Goal: Task Accomplishment & Management: Contribute content

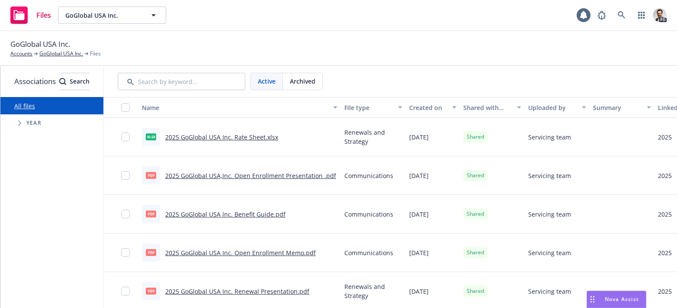
scroll to position [0, 115]
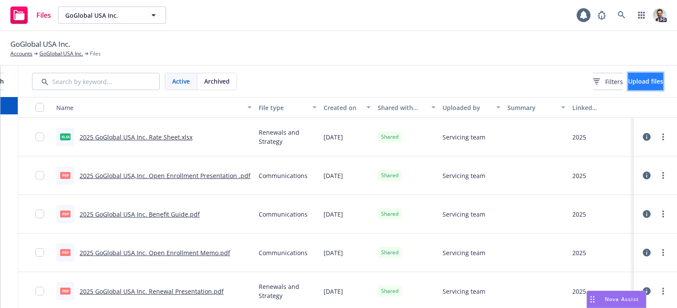
click at [629, 81] on span "Upload files" at bounding box center [646, 81] width 35 height 8
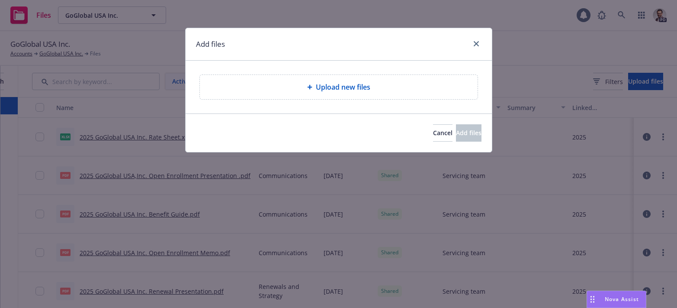
click at [318, 88] on span "Upload new files" at bounding box center [343, 87] width 55 height 10
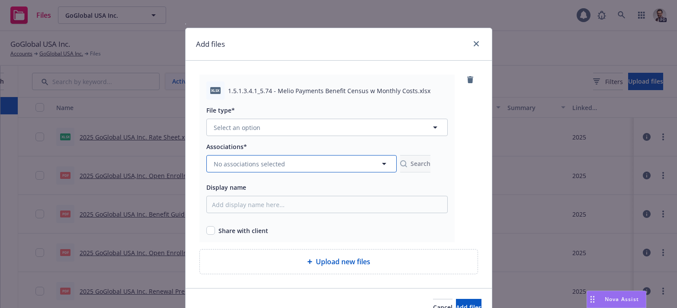
click at [326, 164] on button "No associations selected" at bounding box center [301, 163] width 190 height 17
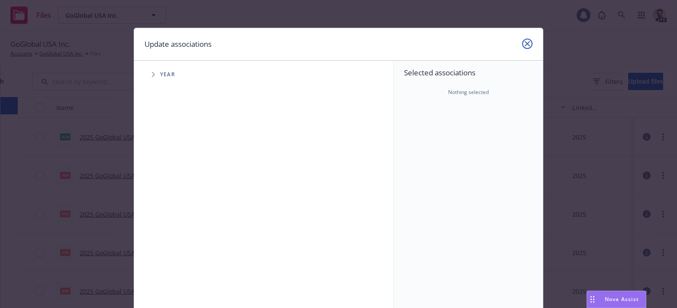
click at [526, 42] on icon "close" at bounding box center [527, 43] width 5 height 5
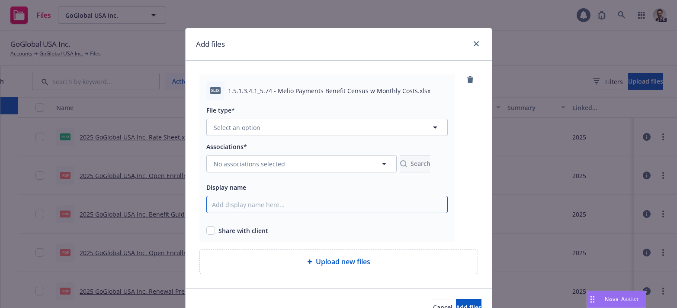
click at [232, 203] on input "Display name" at bounding box center [327, 204] width 242 height 17
drag, startPoint x: 218, startPoint y: 110, endPoint x: 245, endPoint y: 117, distance: 27.8
click at [219, 109] on span "File type*" at bounding box center [220, 110] width 29 height 8
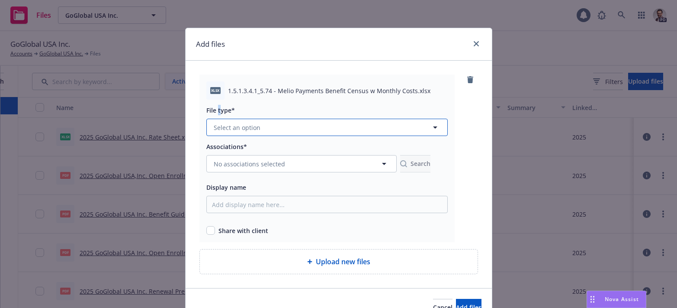
click at [245, 123] on span "Select an option" at bounding box center [237, 127] width 47 height 9
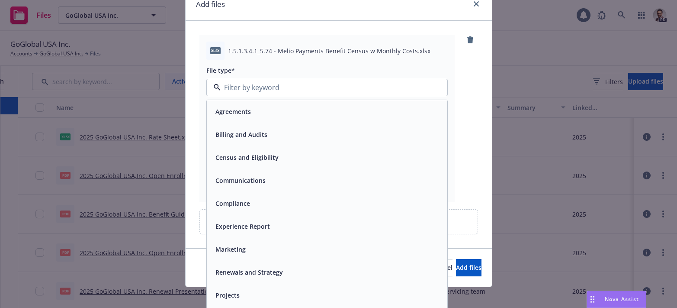
scroll to position [43, 0]
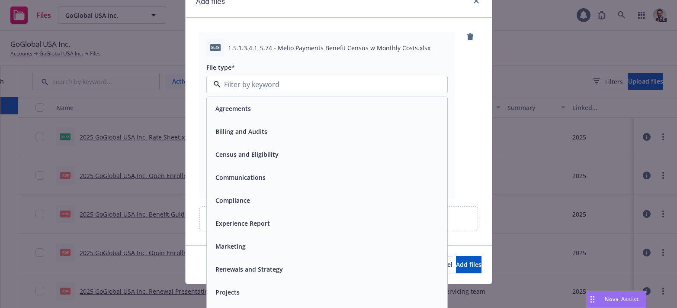
drag, startPoint x: 477, startPoint y: 54, endPoint x: 476, endPoint y: 45, distance: 8.7
click at [477, 54] on div at bounding box center [471, 116] width 13 height 168
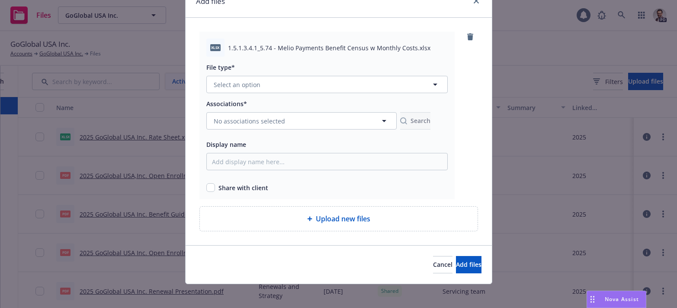
click at [474, 37] on icon "remove" at bounding box center [471, 36] width 6 height 7
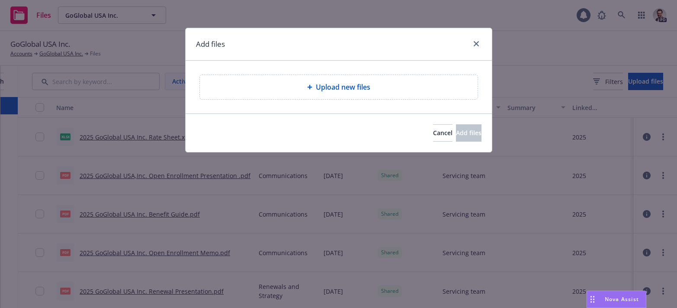
scroll to position [0, 0]
click at [476, 42] on icon "close" at bounding box center [476, 43] width 5 height 5
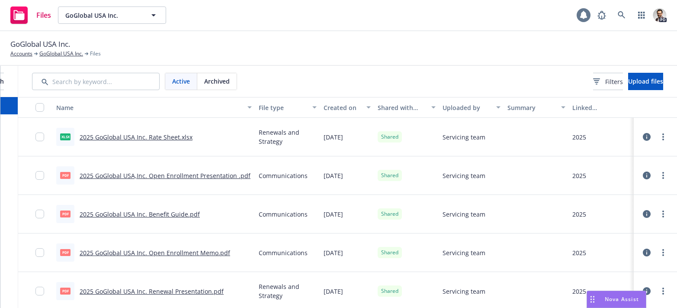
click at [581, 15] on icon at bounding box center [583, 15] width 7 height 8
